Goal: Task Accomplishment & Management: Complete application form

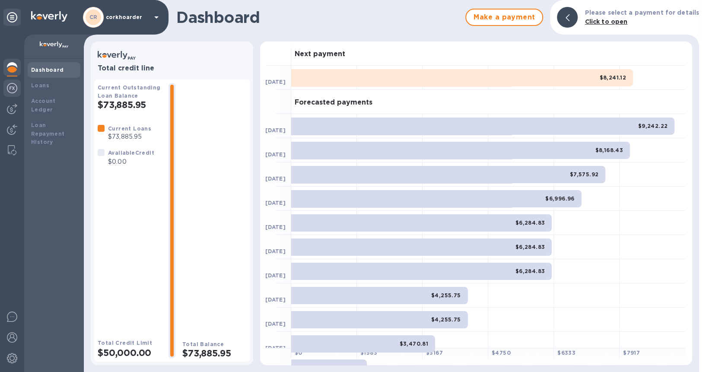
click at [8, 86] on img at bounding box center [12, 88] width 10 height 10
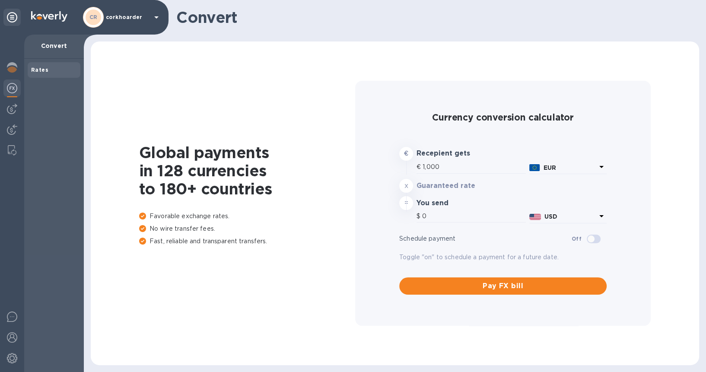
type input "1,187.51"
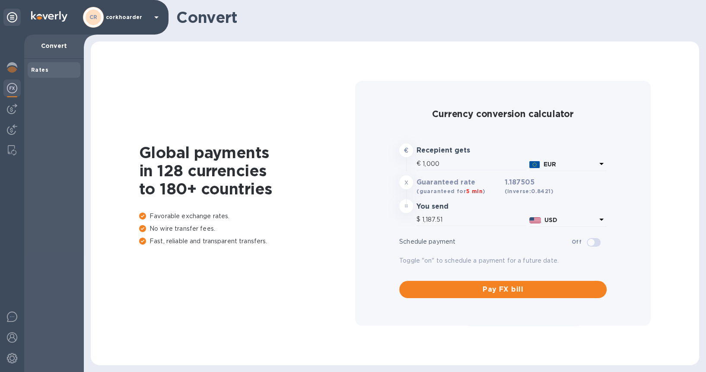
click at [14, 118] on div at bounding box center [12, 204] width 24 height 338
click at [13, 112] on img at bounding box center [12, 109] width 10 height 10
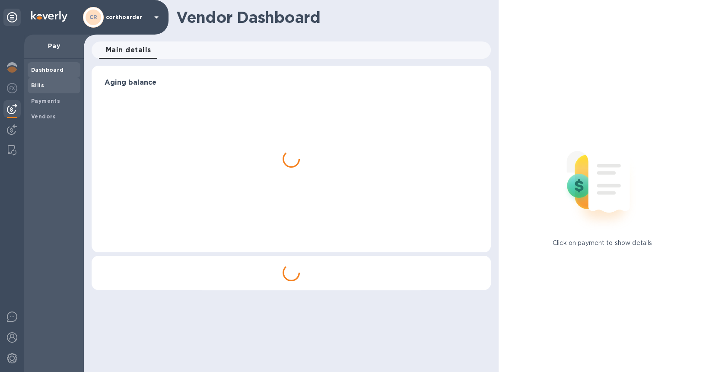
click at [41, 89] on span "Bills" at bounding box center [37, 85] width 13 height 9
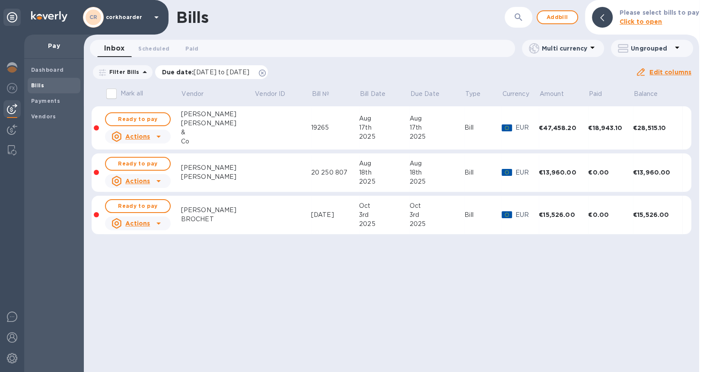
click at [266, 71] on icon at bounding box center [262, 73] width 7 height 7
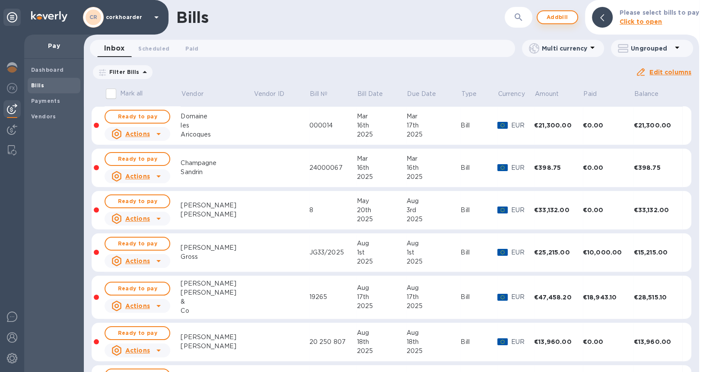
click at [558, 20] on span "Add bill" at bounding box center [558, 17] width 26 height 10
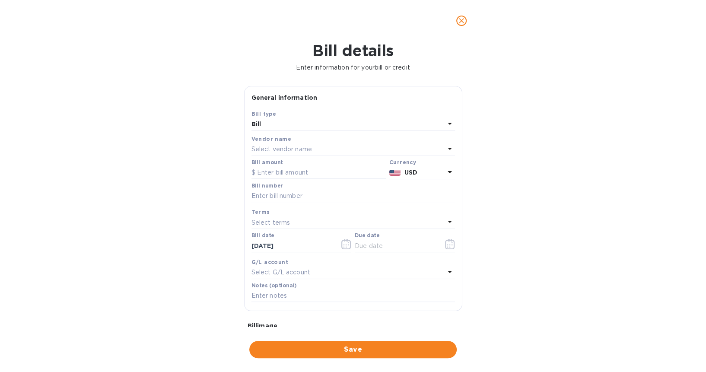
click at [337, 150] on div "Select vendor name" at bounding box center [348, 150] width 193 height 12
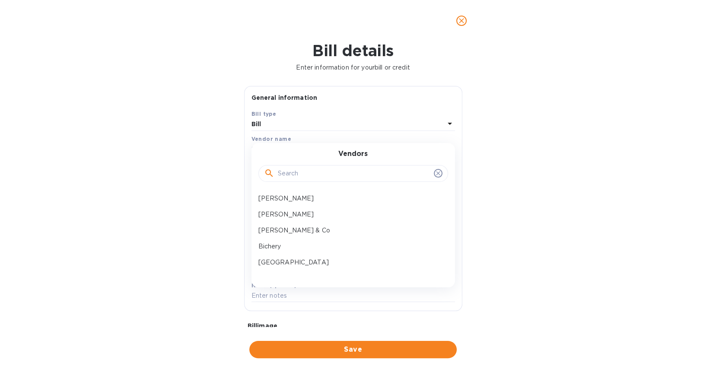
click at [329, 172] on input "text" at bounding box center [354, 173] width 153 height 13
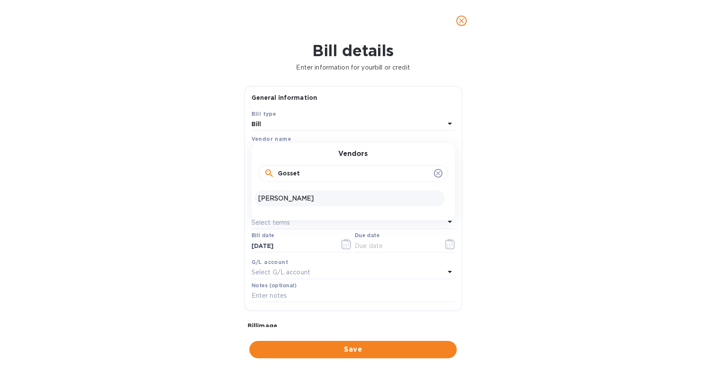
type input "Gosset"
click at [310, 197] on p "[PERSON_NAME]" at bounding box center [350, 198] width 183 height 9
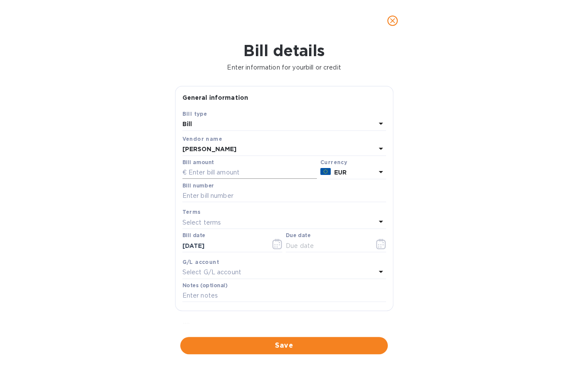
click at [265, 176] on input "text" at bounding box center [249, 172] width 134 height 13
type input "8,646.60"
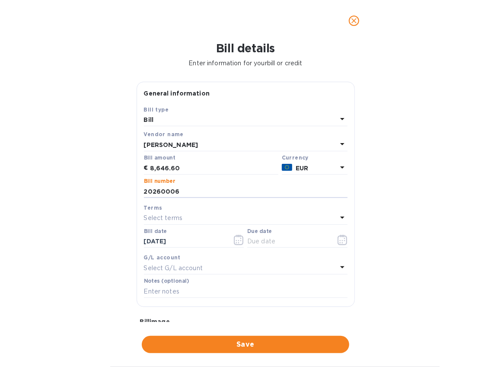
type input "20260006"
click at [202, 214] on div "Select terms" at bounding box center [240, 218] width 193 height 12
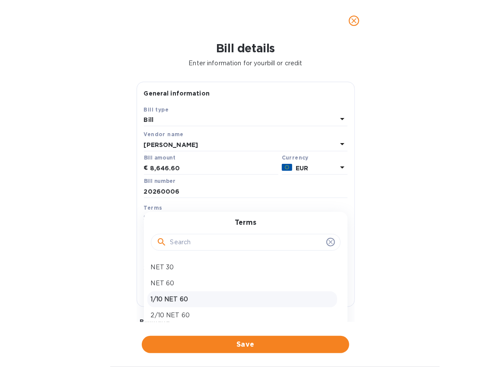
scroll to position [61, 0]
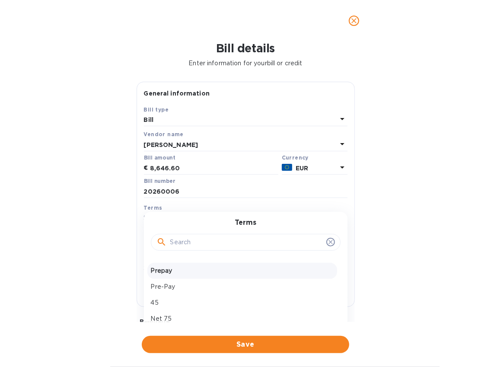
click at [214, 267] on p "Prepay" at bounding box center [242, 270] width 183 height 9
type input "[DATE]"
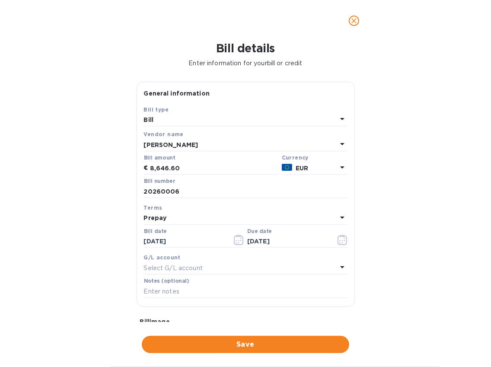
scroll to position [83, 0]
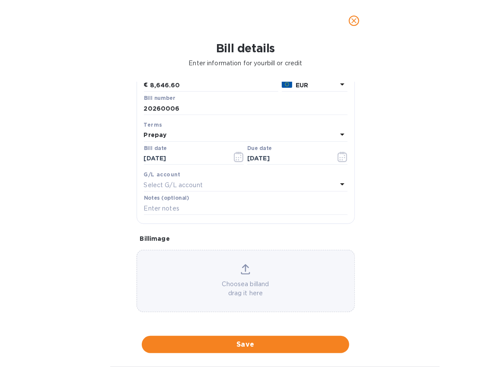
click at [237, 264] on div "Choose a bill and drag it here" at bounding box center [245, 281] width 217 height 34
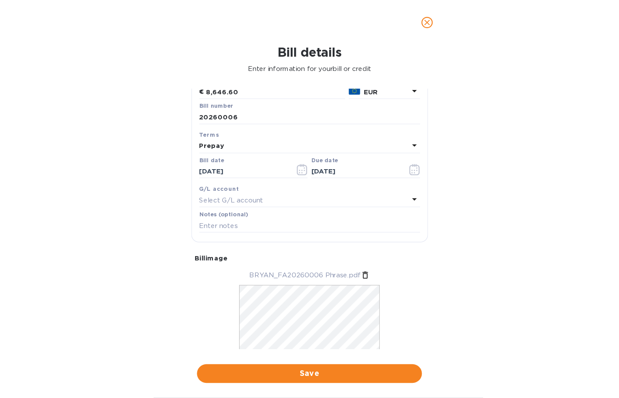
scroll to position [110, 0]
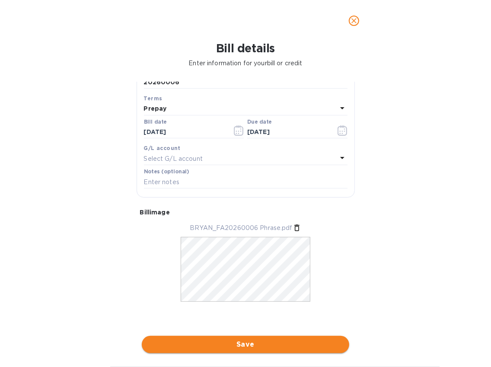
click at [273, 342] on span "Save" at bounding box center [246, 344] width 194 height 10
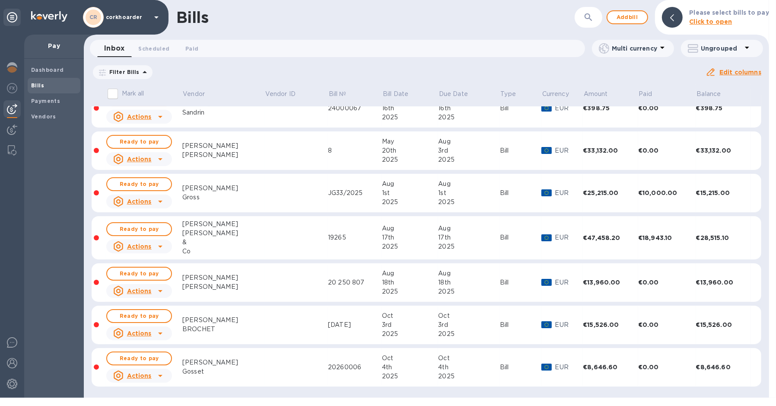
scroll to position [51, 0]
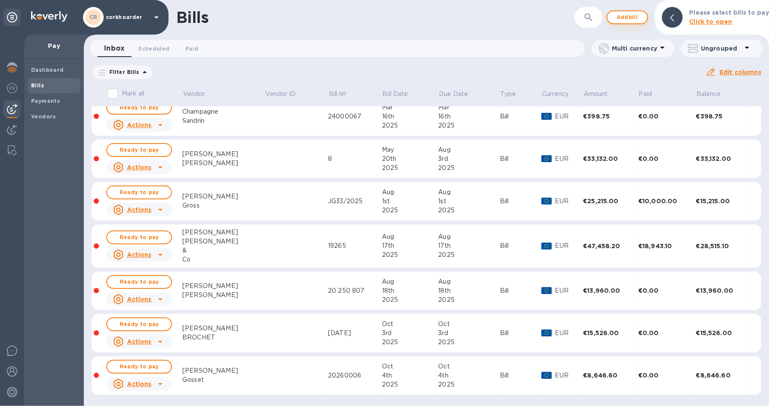
click at [633, 11] on button "Add bill" at bounding box center [628, 17] width 42 height 14
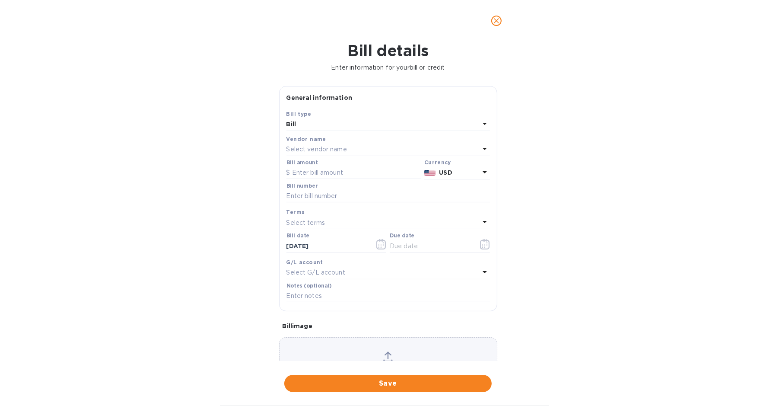
click at [406, 149] on div "Select vendor name" at bounding box center [383, 150] width 193 height 12
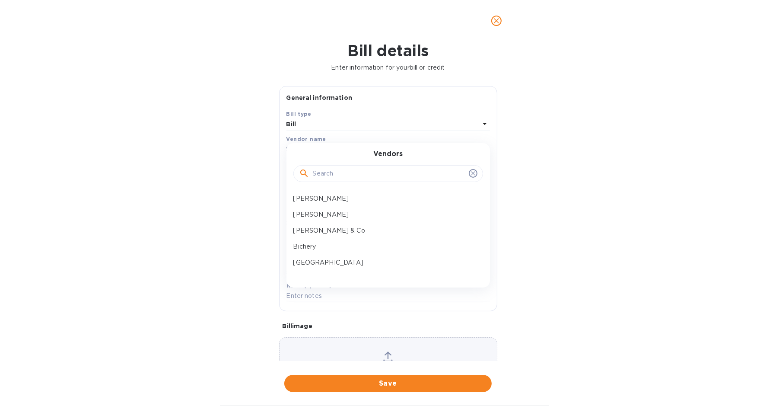
click at [395, 171] on input "text" at bounding box center [389, 173] width 153 height 13
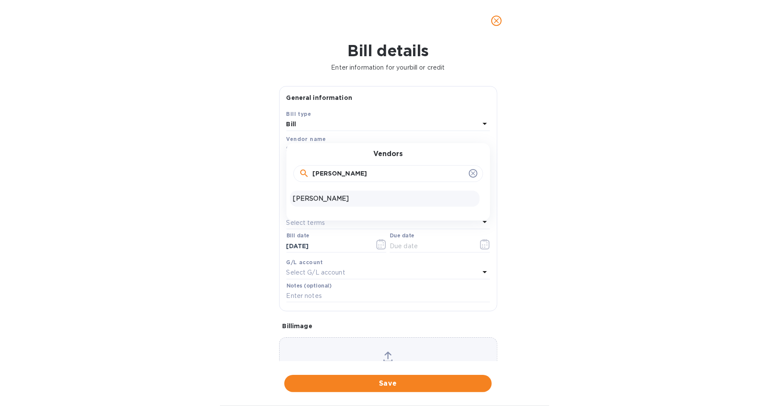
type input "[PERSON_NAME]"
click at [375, 198] on p "[PERSON_NAME]" at bounding box center [385, 198] width 183 height 9
click at [331, 169] on input "text" at bounding box center [354, 172] width 134 height 13
paste input "796,320"
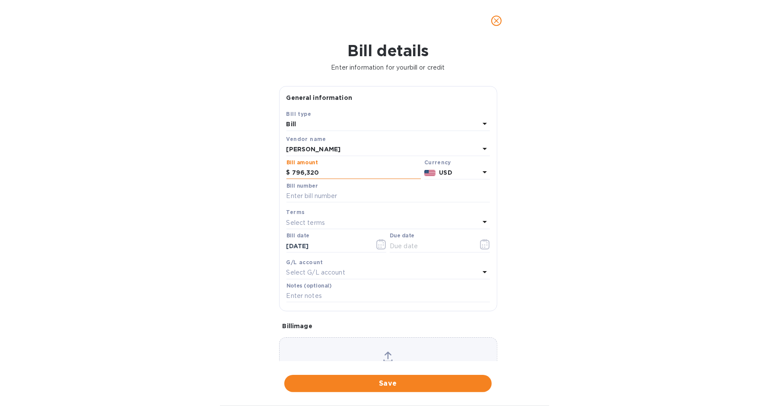
click at [312, 173] on input "796,320" at bounding box center [356, 172] width 129 height 13
type input "7,963.20"
click at [444, 172] on b "USD" at bounding box center [445, 172] width 13 height 7
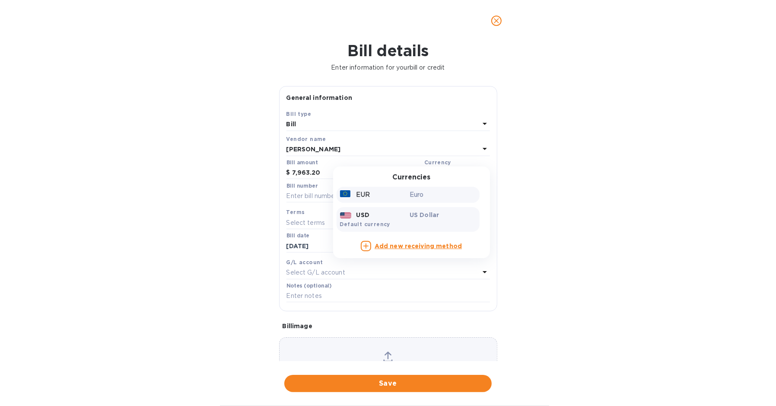
click at [431, 196] on p "Euro" at bounding box center [443, 194] width 67 height 9
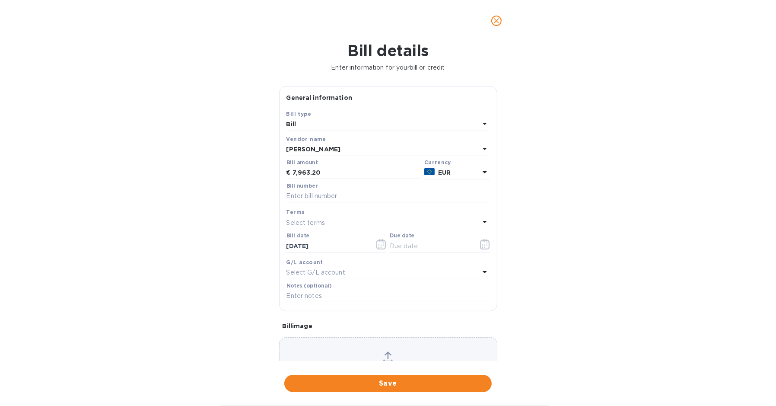
scroll to position [49, 0]
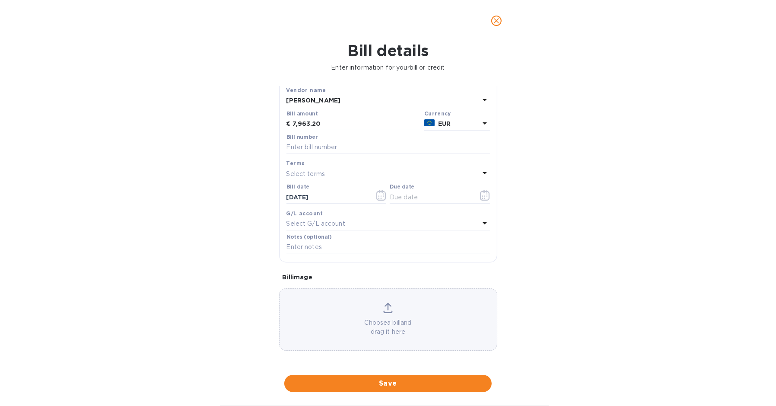
click at [381, 313] on div "Choose a bill and drag it here" at bounding box center [388, 320] width 217 height 34
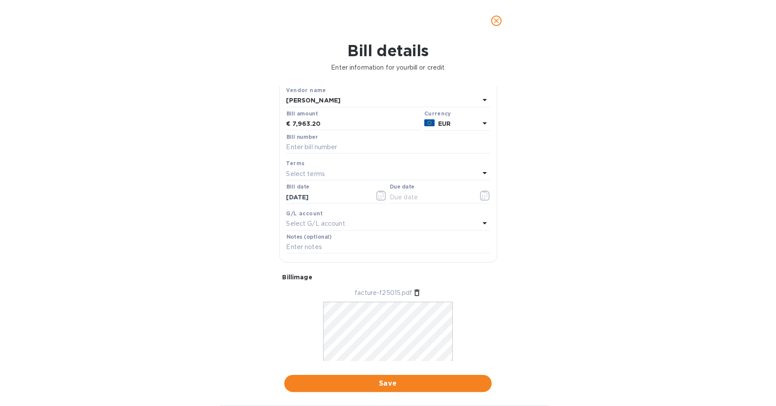
click at [326, 178] on div "Select terms" at bounding box center [383, 174] width 193 height 12
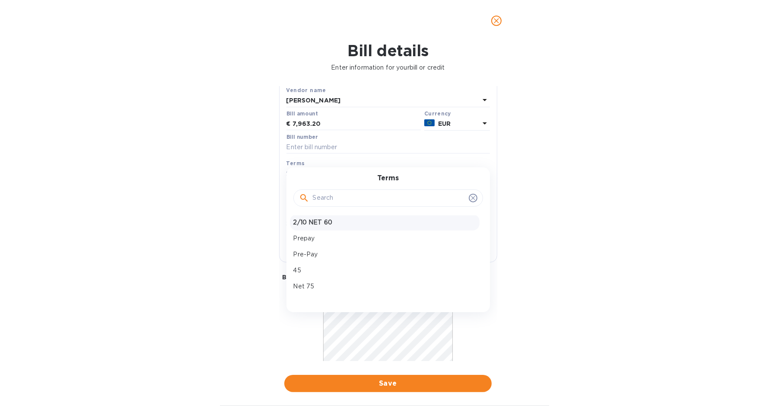
scroll to position [61, 0]
click at [340, 262] on div "45" at bounding box center [385, 258] width 190 height 16
type input "[DATE]"
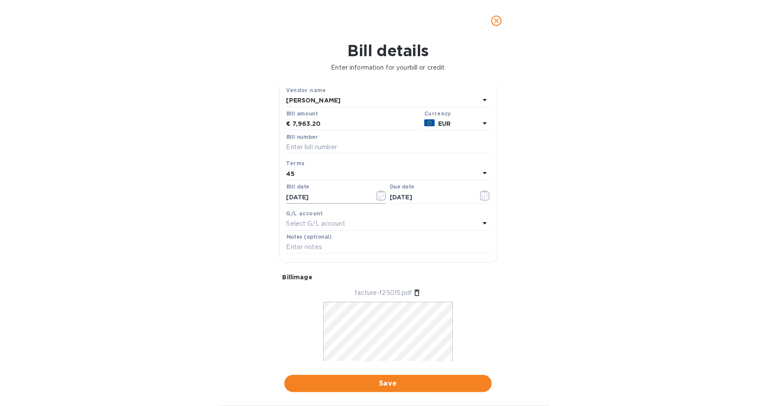
scroll to position [0, 0]
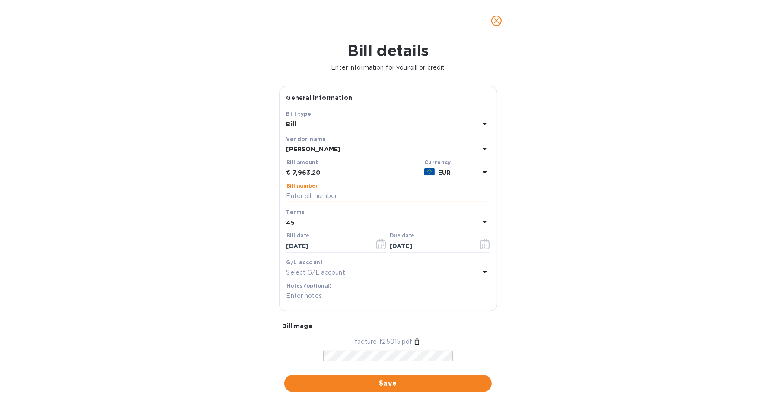
click at [316, 201] on input "text" at bounding box center [389, 196] width 204 height 13
paste input "F25015"
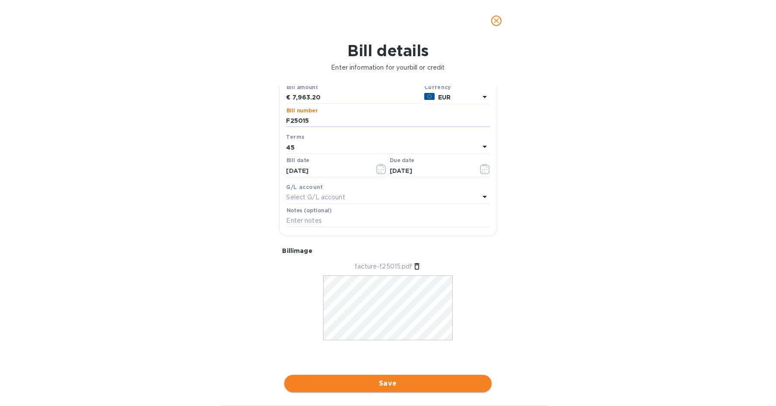
type input "F25015"
click at [420, 372] on span "Save" at bounding box center [388, 383] width 194 height 10
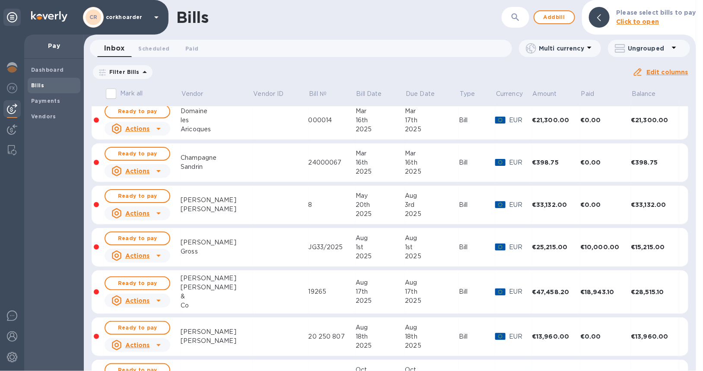
scroll to position [0, 0]
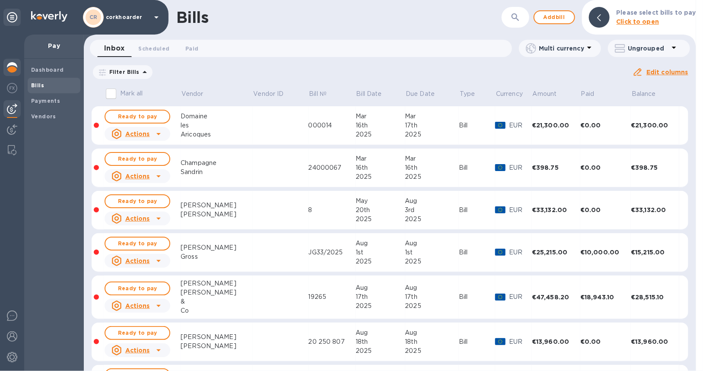
click at [13, 74] on div at bounding box center [11, 68] width 17 height 19
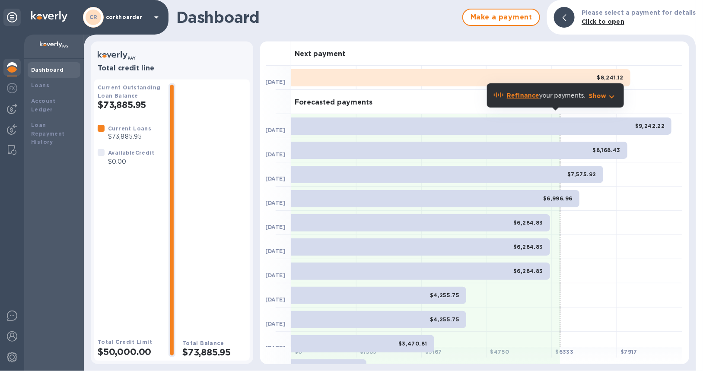
scroll to position [57, 0]
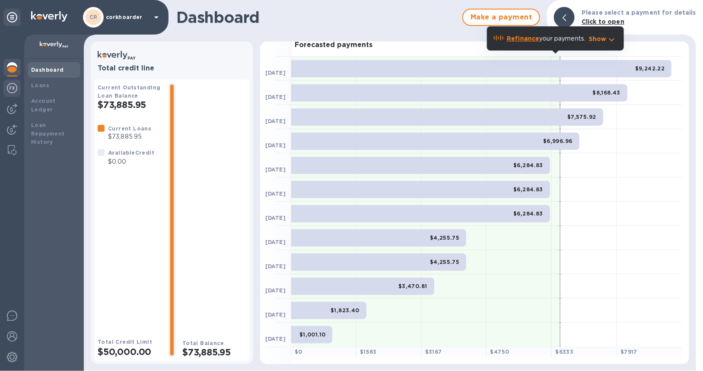
click at [6, 82] on div at bounding box center [11, 89] width 17 height 19
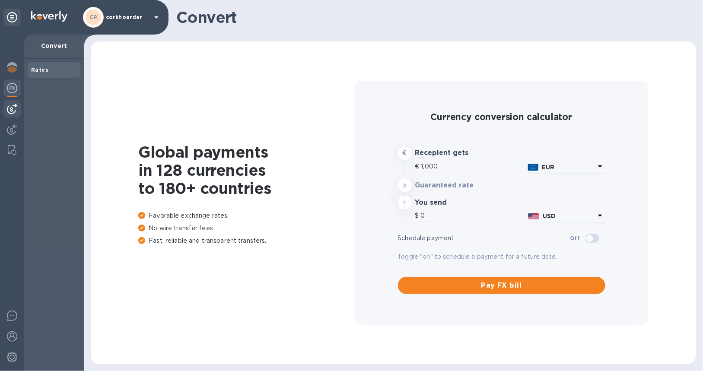
click at [15, 105] on img at bounding box center [12, 109] width 10 height 10
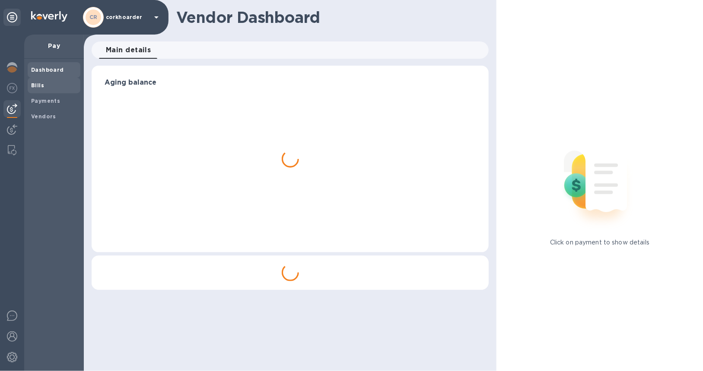
click at [38, 88] on b "Bills" at bounding box center [37, 85] width 13 height 6
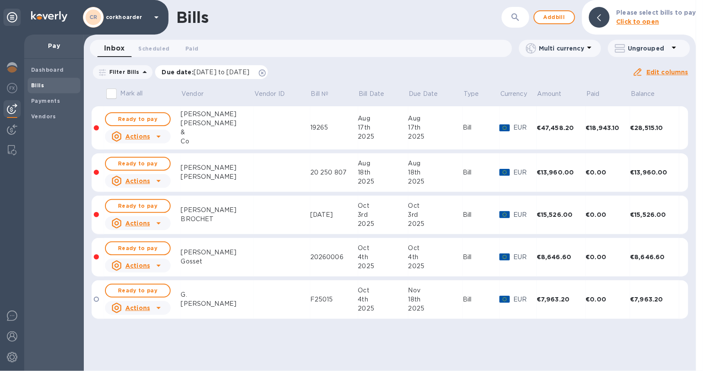
click at [266, 70] on icon at bounding box center [262, 73] width 7 height 7
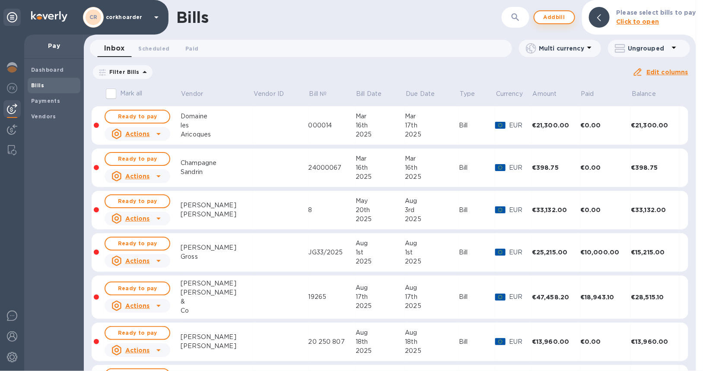
click at [565, 19] on span "Add bill" at bounding box center [555, 17] width 26 height 10
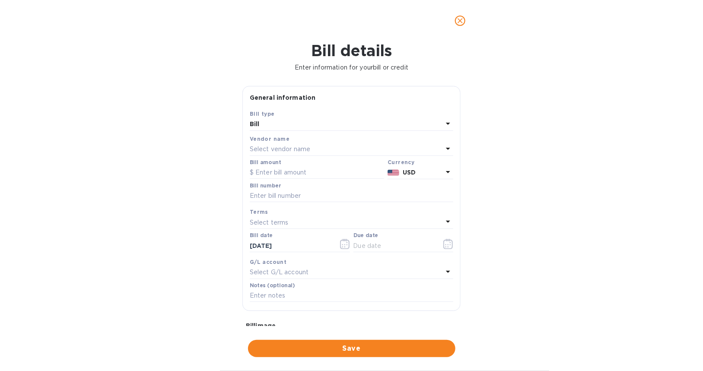
click at [351, 150] on div "Select vendor name" at bounding box center [346, 150] width 193 height 12
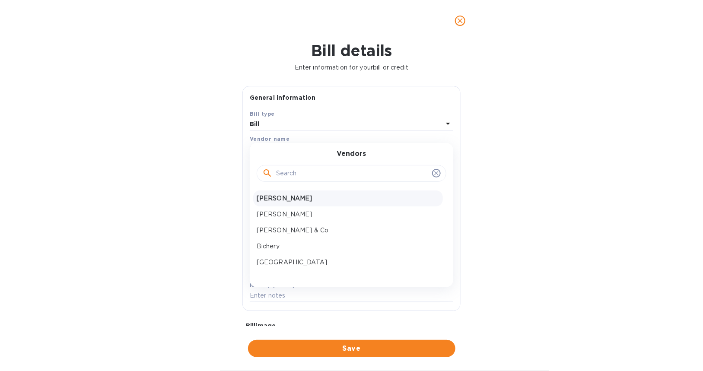
click at [330, 192] on div "[PERSON_NAME]" at bounding box center [348, 199] width 190 height 16
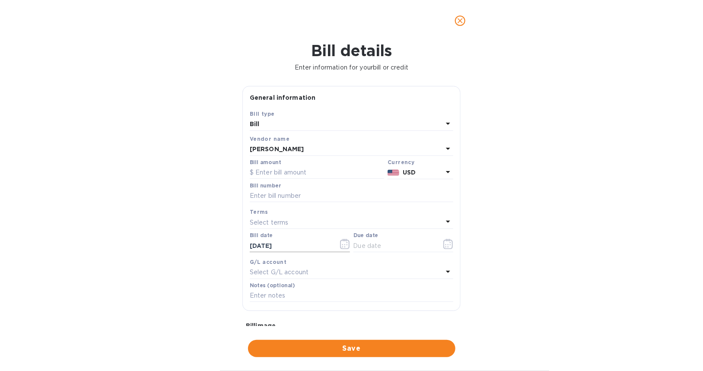
scroll to position [83, 0]
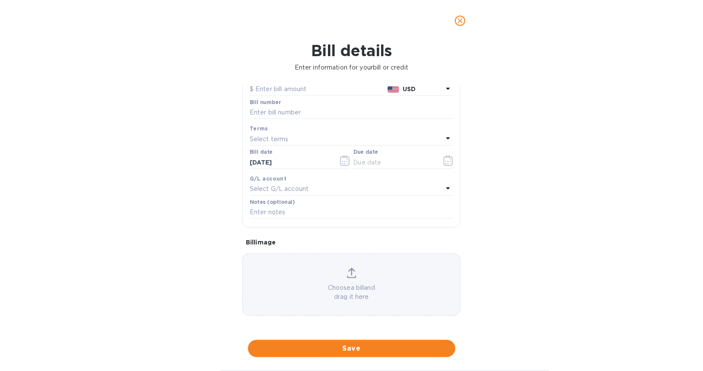
click at [360, 290] on p "Choose a bill and drag it here" at bounding box center [351, 293] width 217 height 18
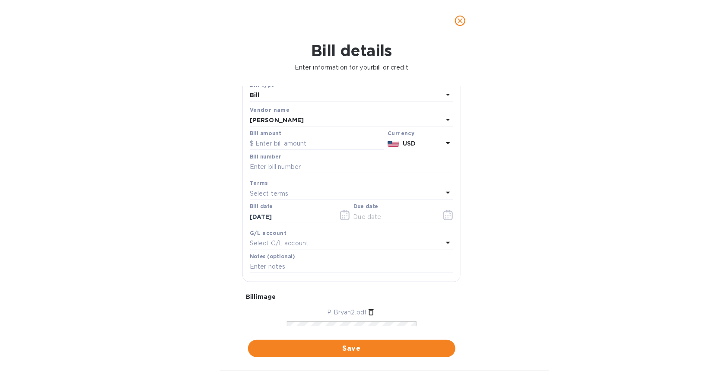
scroll to position [24, 0]
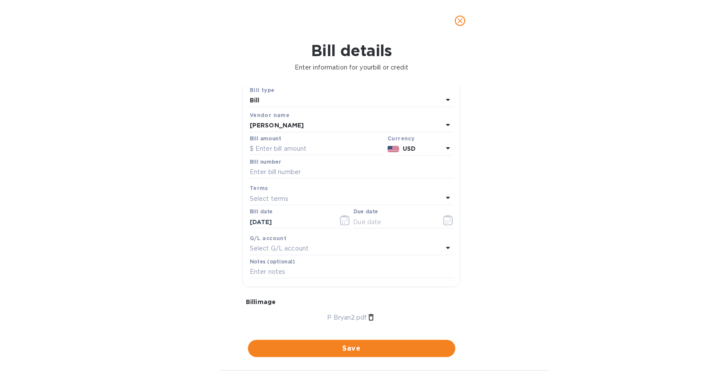
click at [300, 203] on div "Select terms" at bounding box center [346, 199] width 193 height 12
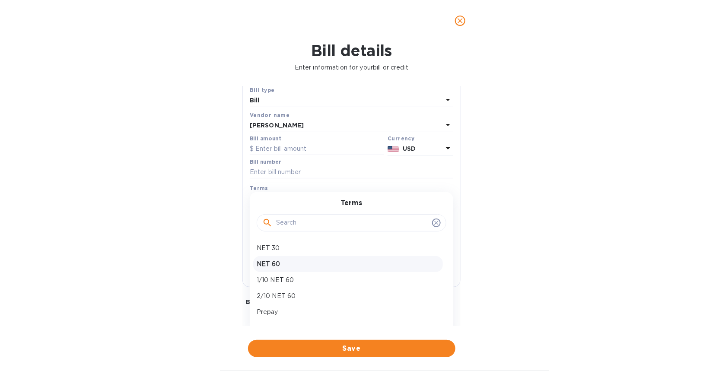
click at [314, 268] on div "NET 60" at bounding box center [348, 264] width 190 height 16
type input "[DATE]"
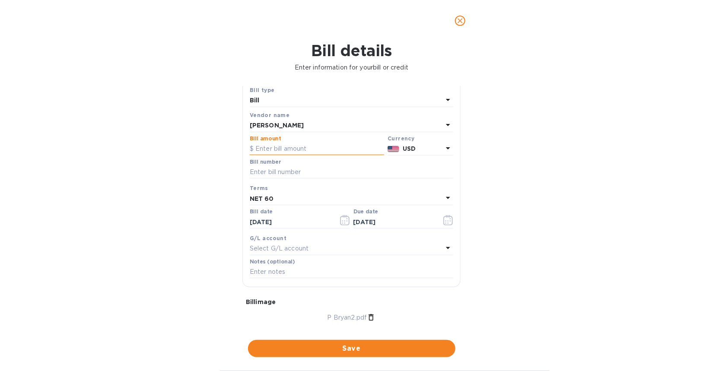
click at [284, 150] on input "text" at bounding box center [317, 149] width 134 height 13
paste input "13.82400"
drag, startPoint x: 276, startPoint y: 150, endPoint x: 278, endPoint y: 145, distance: 5.6
click at [276, 150] on input "13.82400" at bounding box center [319, 149] width 129 height 13
click at [281, 149] on input "13.82400" at bounding box center [319, 149] width 129 height 13
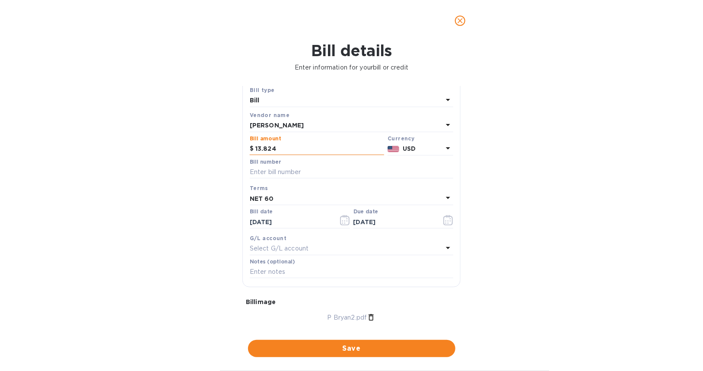
click at [264, 146] on input "13.824" at bounding box center [319, 149] width 129 height 13
type input "13,824"
click at [403, 153] on p "USD" at bounding box center [423, 148] width 40 height 9
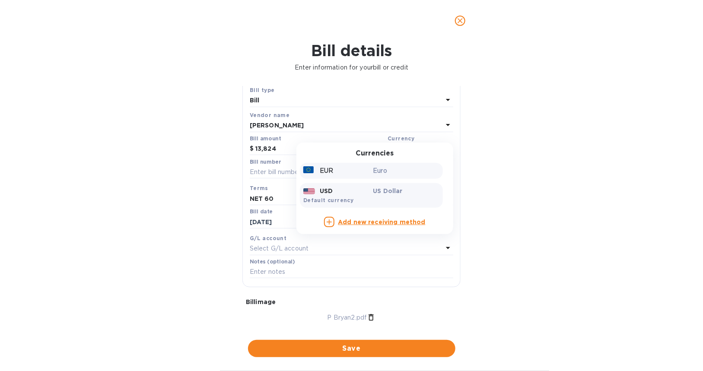
click at [399, 176] on div "Euro" at bounding box center [407, 171] width 70 height 13
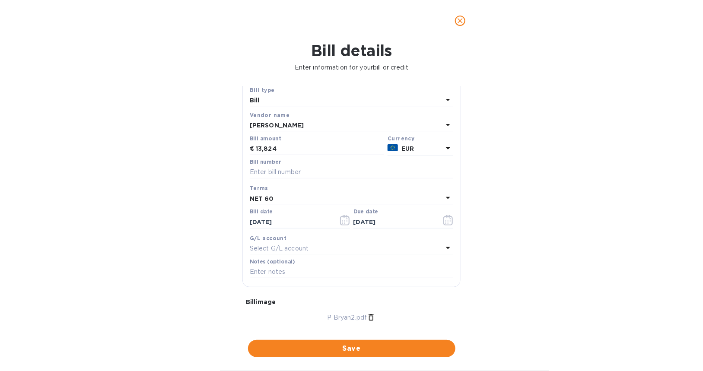
scroll to position [110, 0]
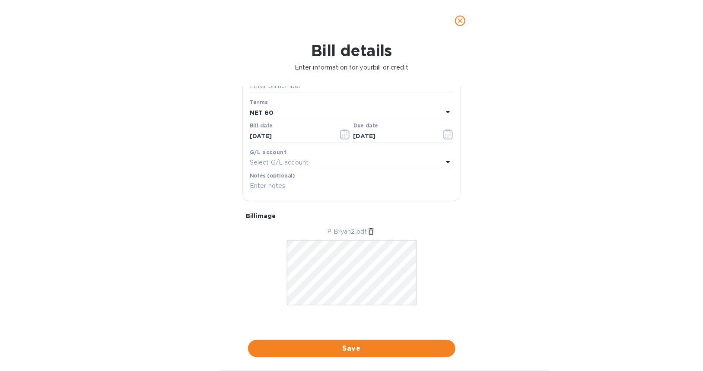
click at [375, 338] on div "Bill details Enter information for your bill or credit General information Save…" at bounding box center [351, 207] width 703 height 330
click at [375, 339] on div "Save" at bounding box center [351, 348] width 211 height 21
click at [375, 343] on button "Save" at bounding box center [352, 348] width 208 height 17
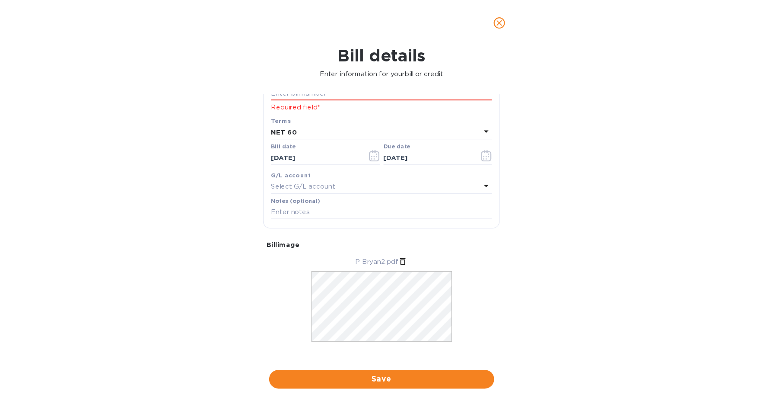
scroll to position [69, 0]
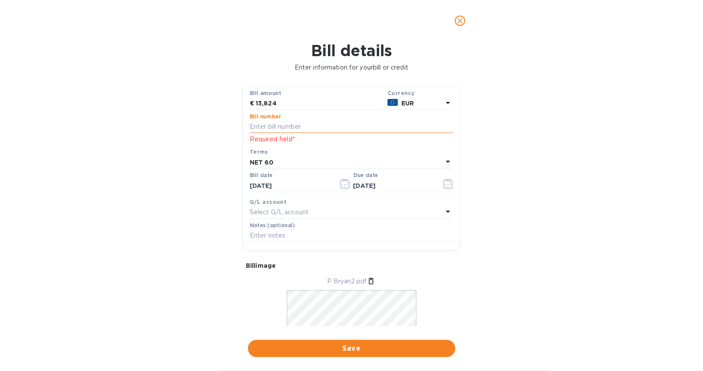
click at [326, 131] on input "text" at bounding box center [352, 127] width 204 height 13
paste input "No2025010"
click at [261, 126] on input "No2025010" at bounding box center [352, 127] width 204 height 13
type input "2025010"
click at [400, 345] on span "Save" at bounding box center [352, 349] width 194 height 10
